Goal: Task Accomplishment & Management: Complete application form

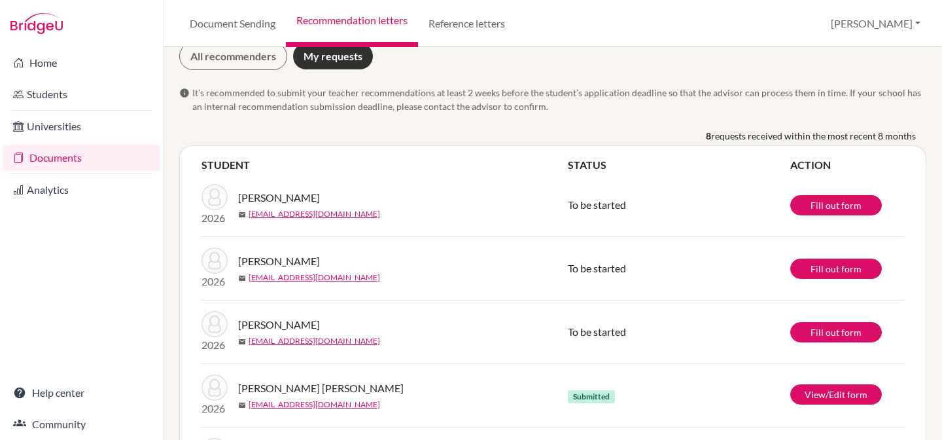
scroll to position [35, 0]
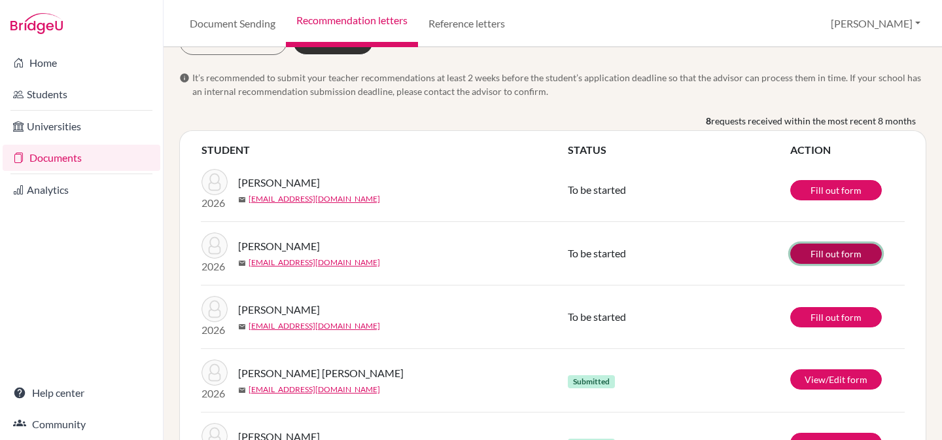
click at [820, 255] on link "Fill out form" at bounding box center [837, 253] width 92 height 20
drag, startPoint x: 277, startPoint y: 185, endPoint x: 331, endPoint y: 185, distance: 53.0
click at [331, 185] on div "[PERSON_NAME]" at bounding box center [407, 183] width 338 height 16
copy span "Tobiáš"
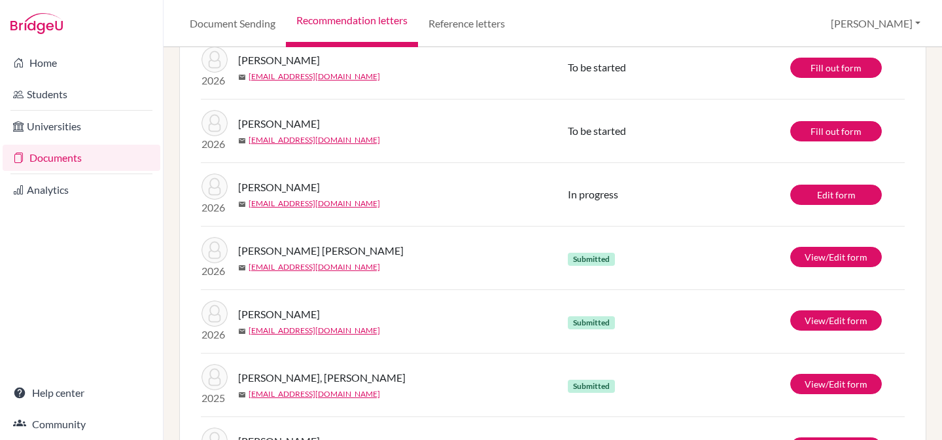
scroll to position [154, 0]
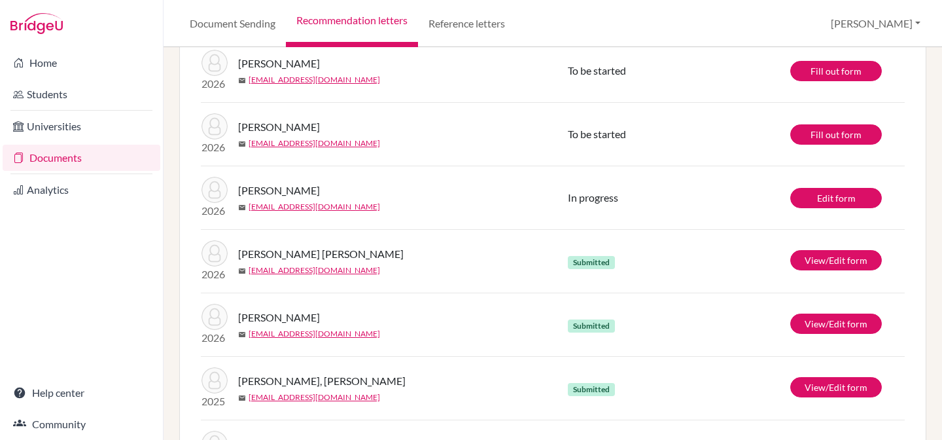
drag, startPoint x: 240, startPoint y: 63, endPoint x: 323, endPoint y: 66, distance: 82.5
click at [323, 66] on div "[PERSON_NAME]" at bounding box center [407, 64] width 338 height 16
copy span "[PERSON_NAME]"
click at [313, 65] on div "[PERSON_NAME]" at bounding box center [407, 64] width 338 height 16
drag, startPoint x: 276, startPoint y: 63, endPoint x: 310, endPoint y: 65, distance: 34.1
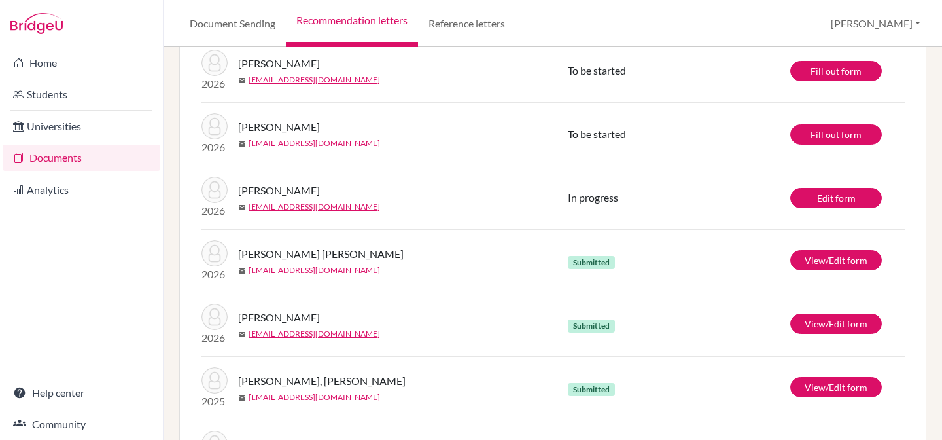
click at [310, 65] on div "[PERSON_NAME]" at bounding box center [407, 64] width 338 height 16
copy span "Tobiáš"
